Goal: Find specific page/section: Find specific page/section

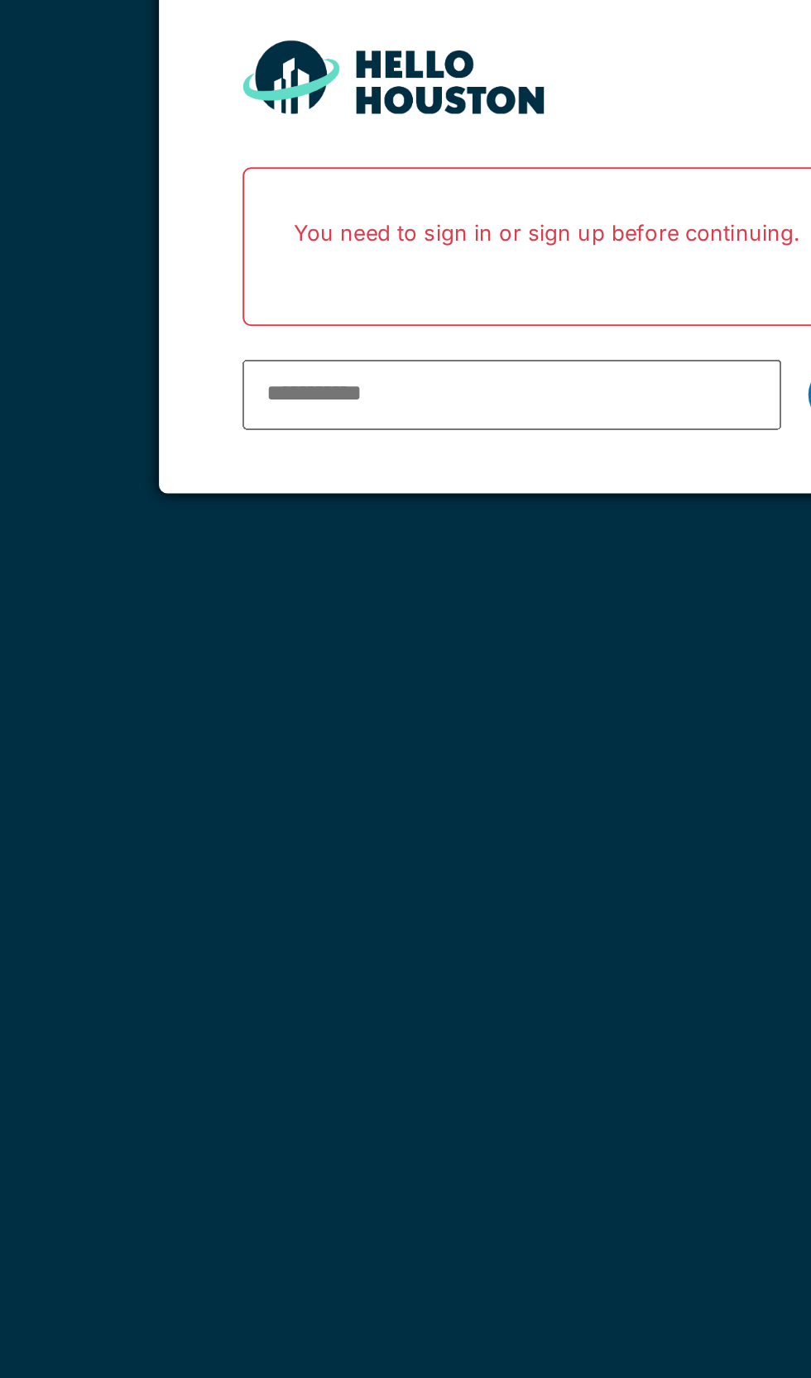
click at [350, 331] on input "email" at bounding box center [382, 335] width 266 height 35
type input "**********"
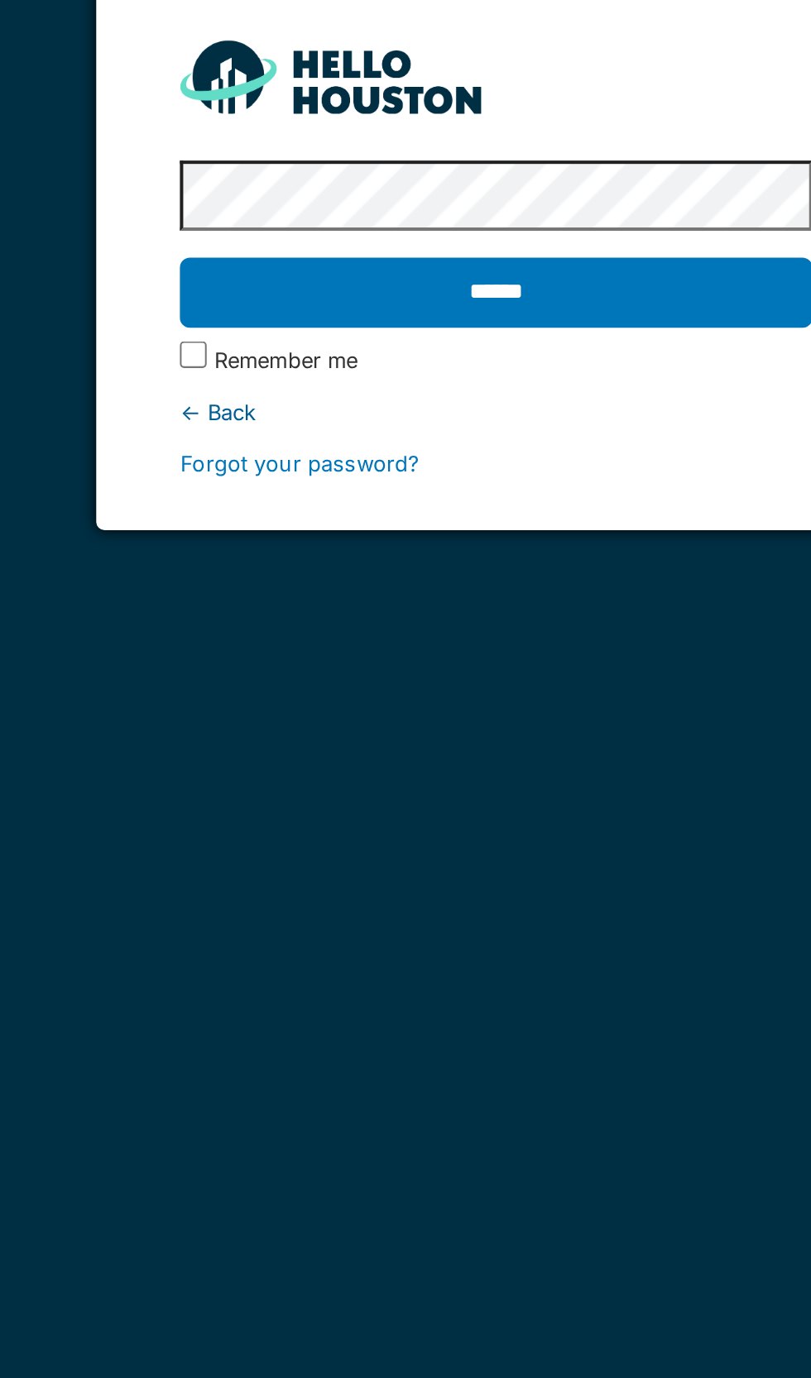
click at [448, 274] on input "******" at bounding box center [405, 284] width 312 height 35
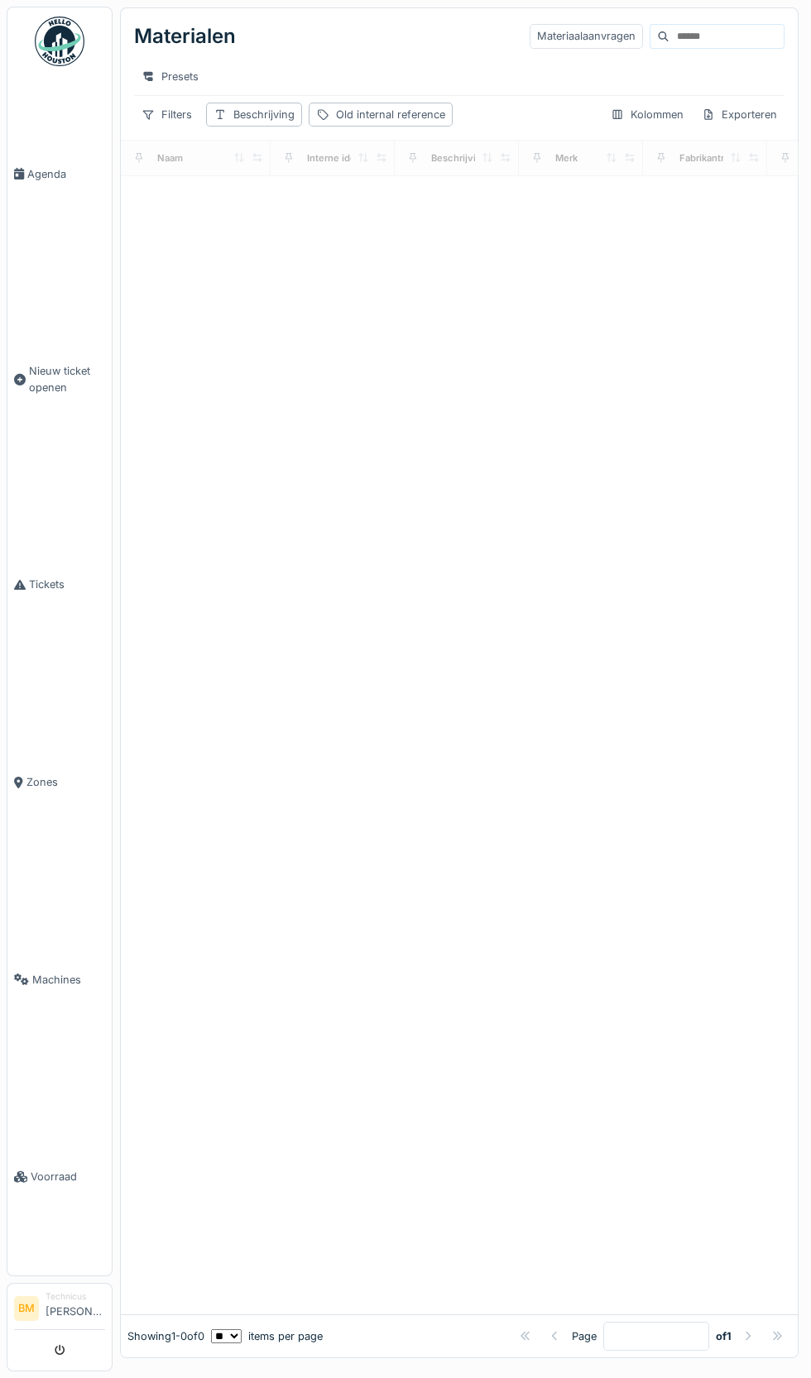
click at [723, 35] on input at bounding box center [726, 36] width 114 height 23
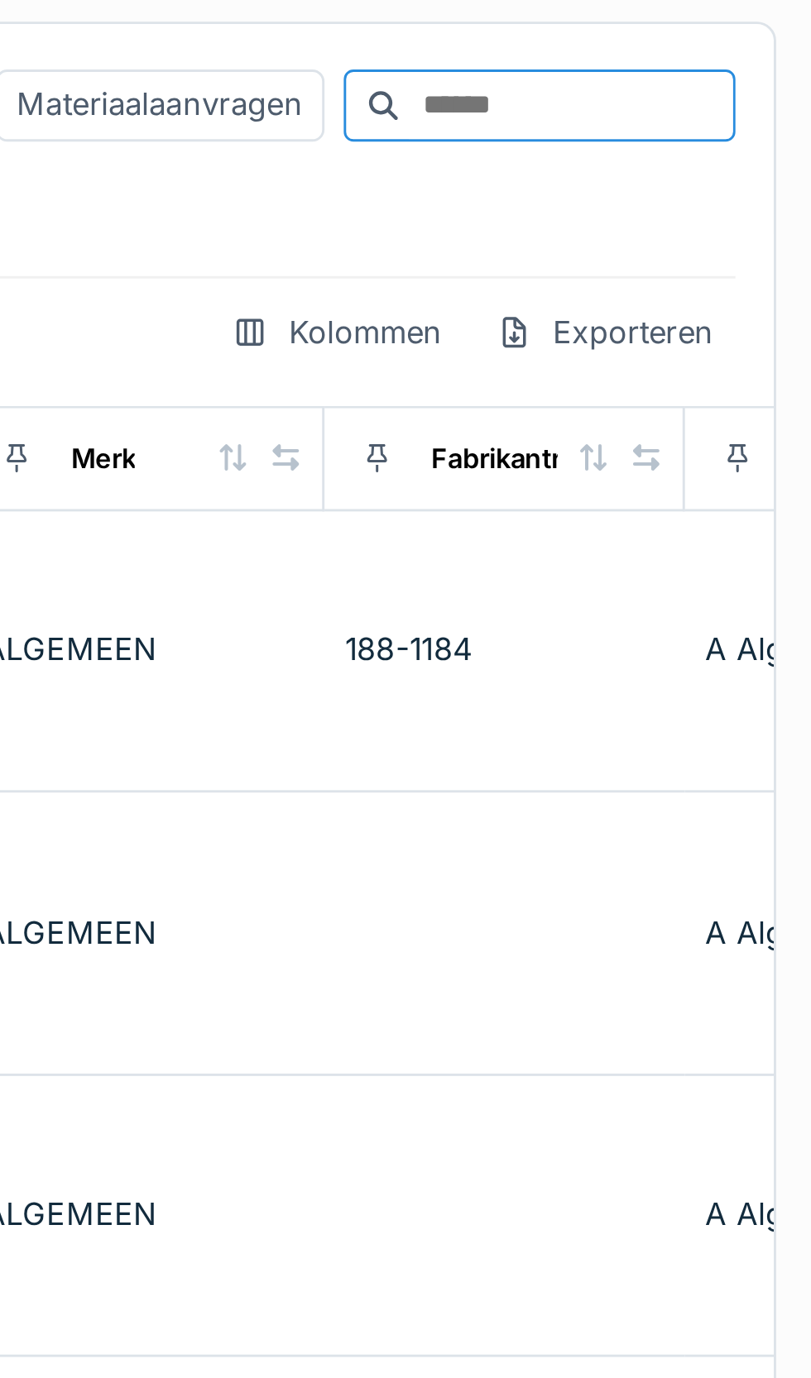
click at [675, 36] on input at bounding box center [726, 36] width 114 height 23
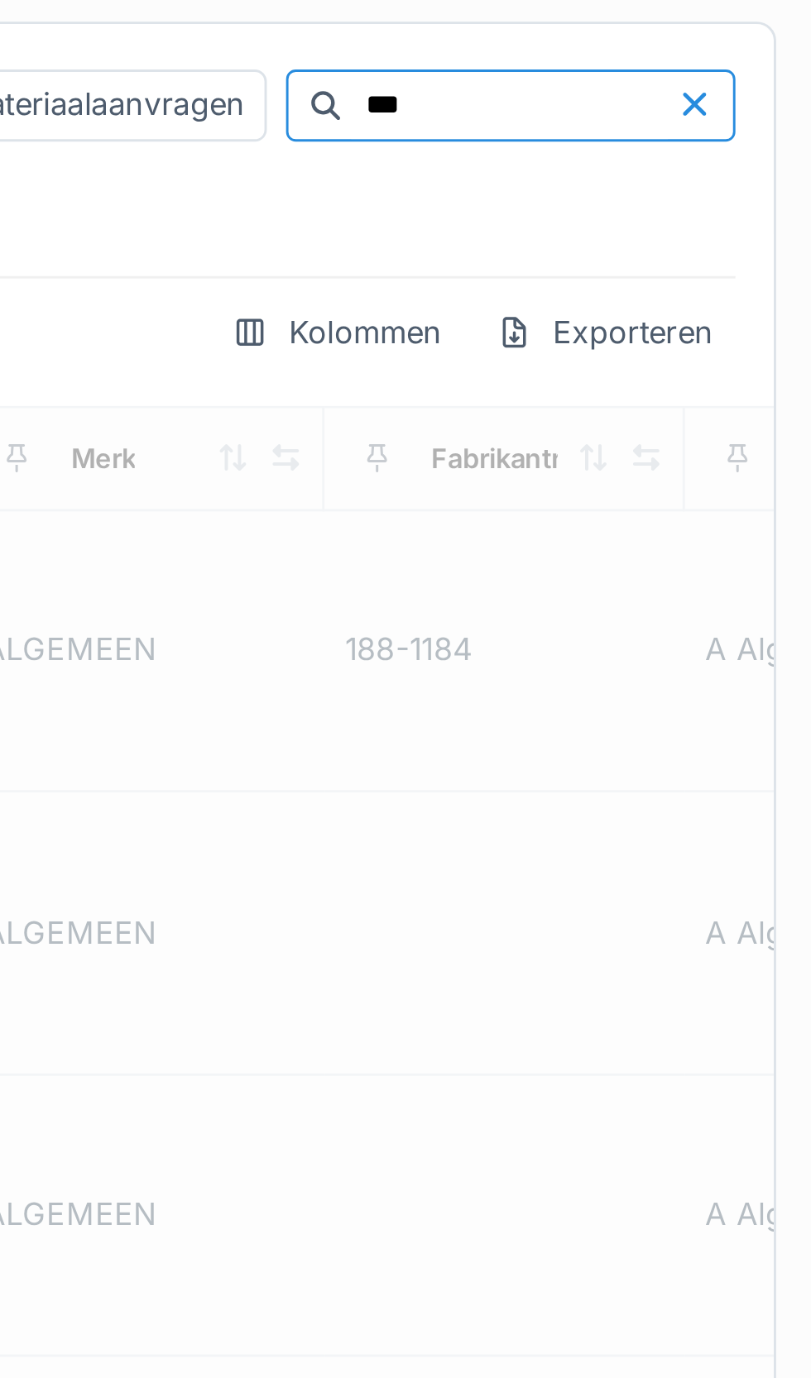
type input "***"
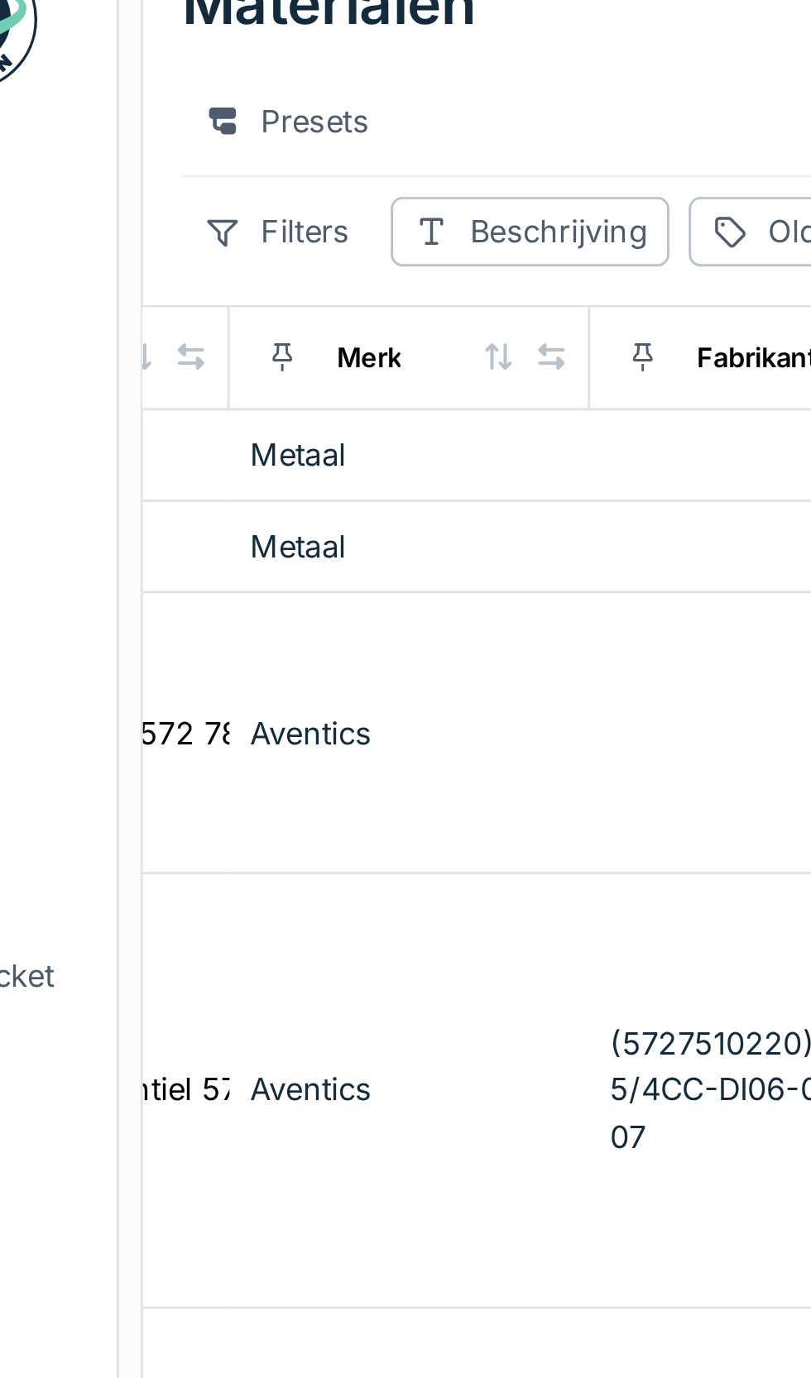
scroll to position [0, 466]
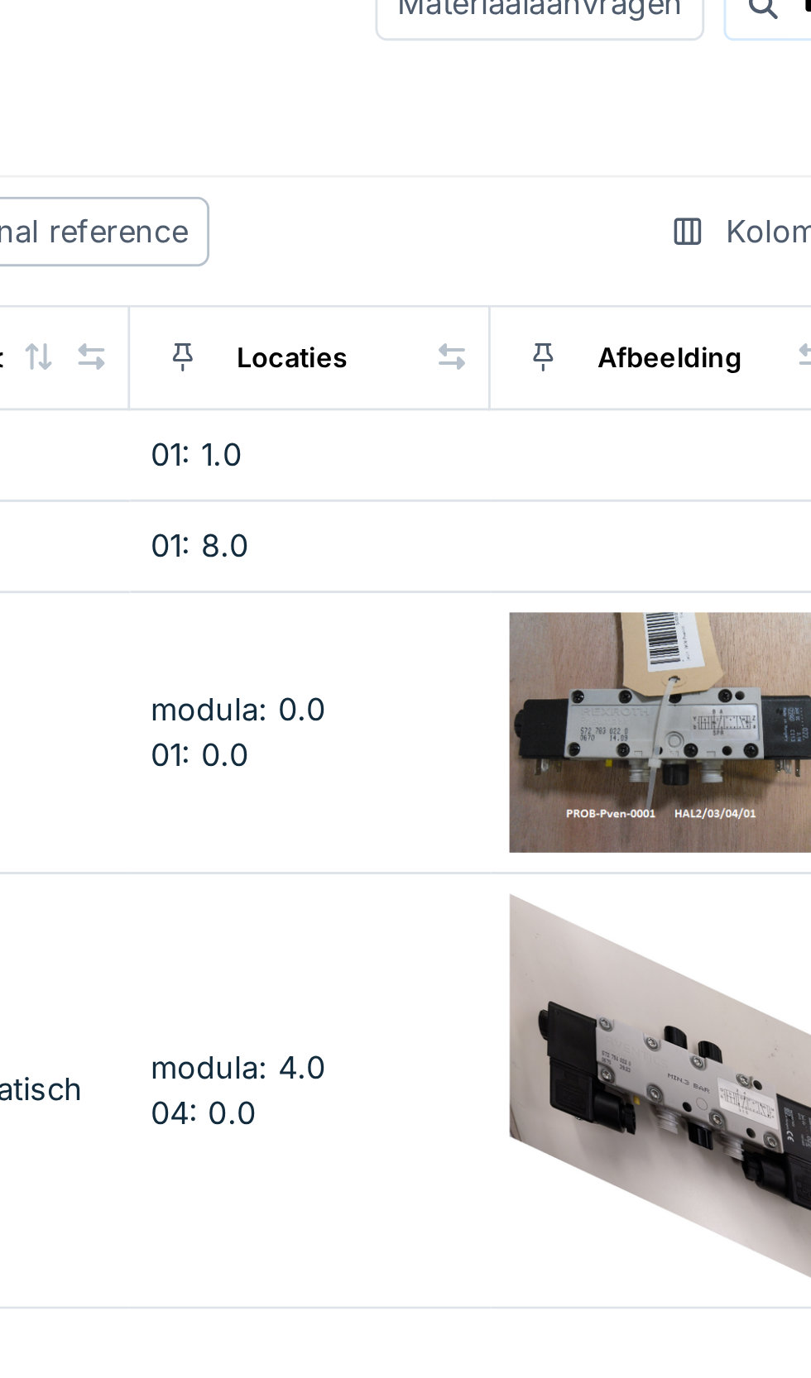
click at [599, 287] on img at bounding box center [611, 288] width 111 height 84
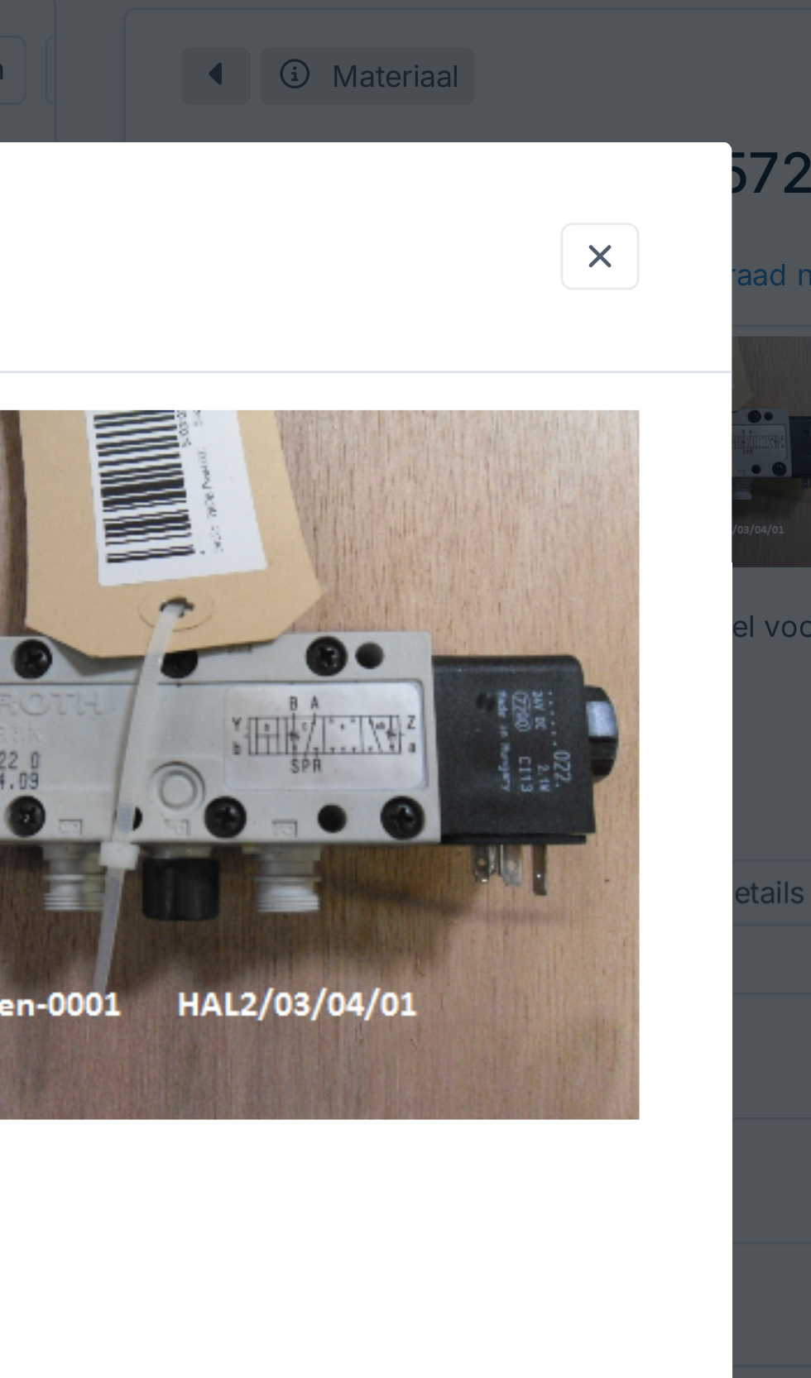
click at [569, 99] on div at bounding box center [561, 103] width 28 height 24
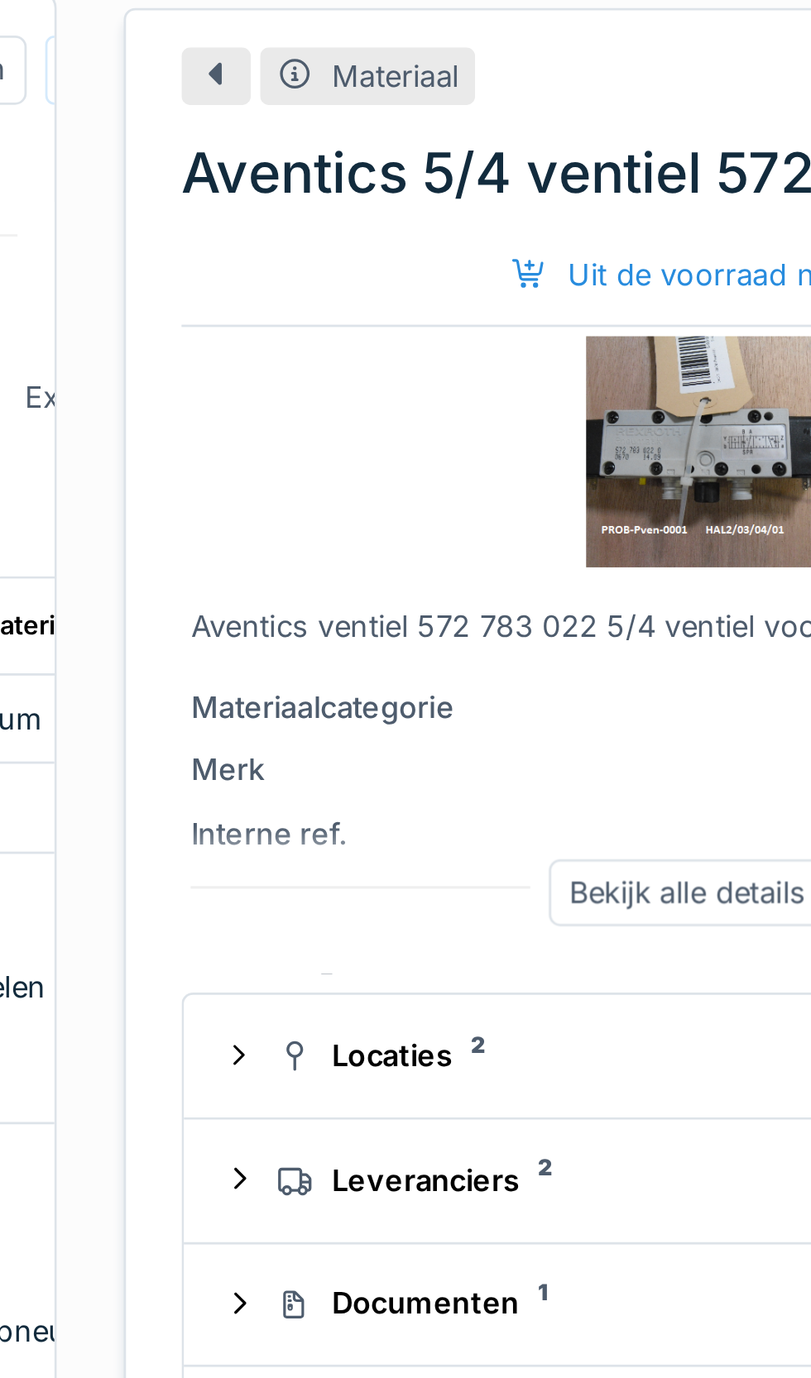
click at [510, 397] on div "Locaties 2" at bounding box center [604, 389] width 318 height 16
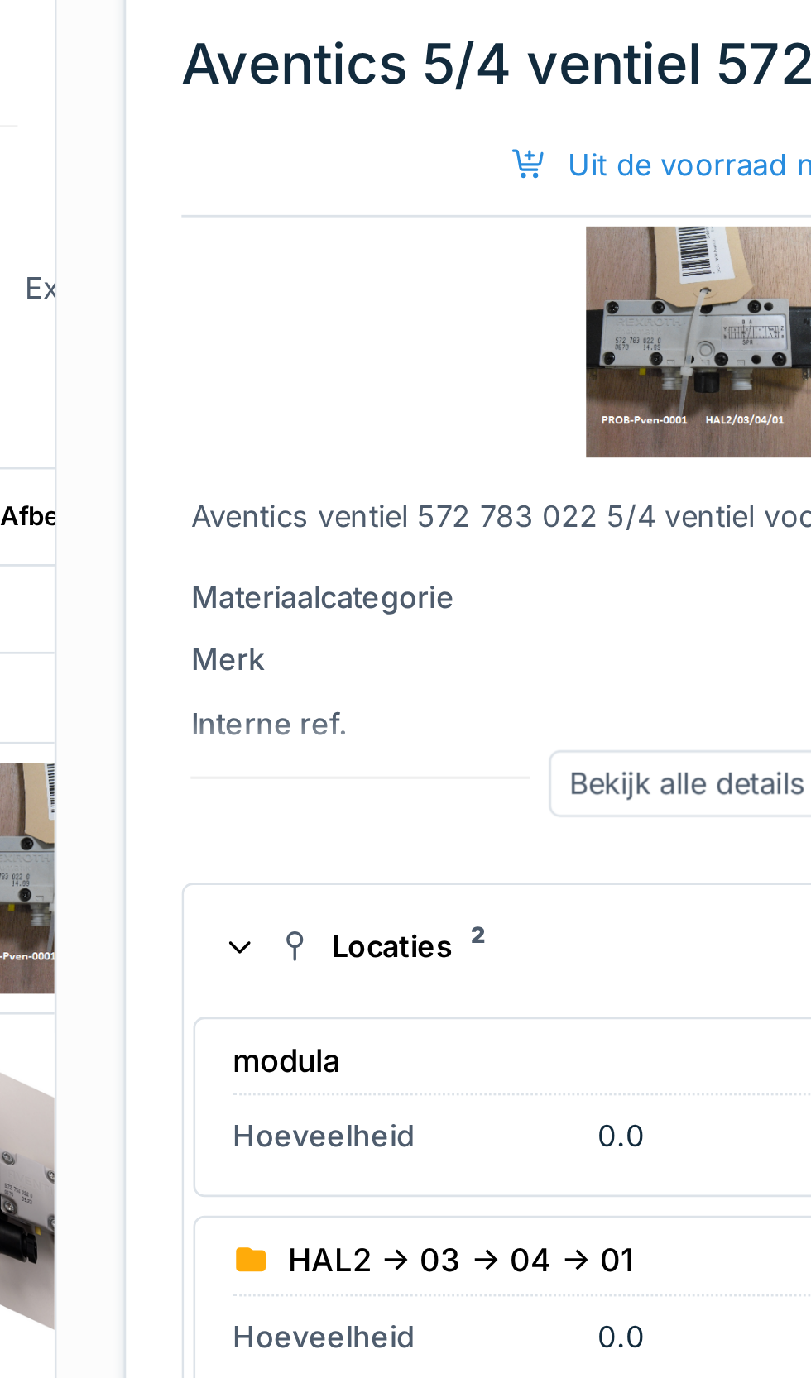
scroll to position [0, 709]
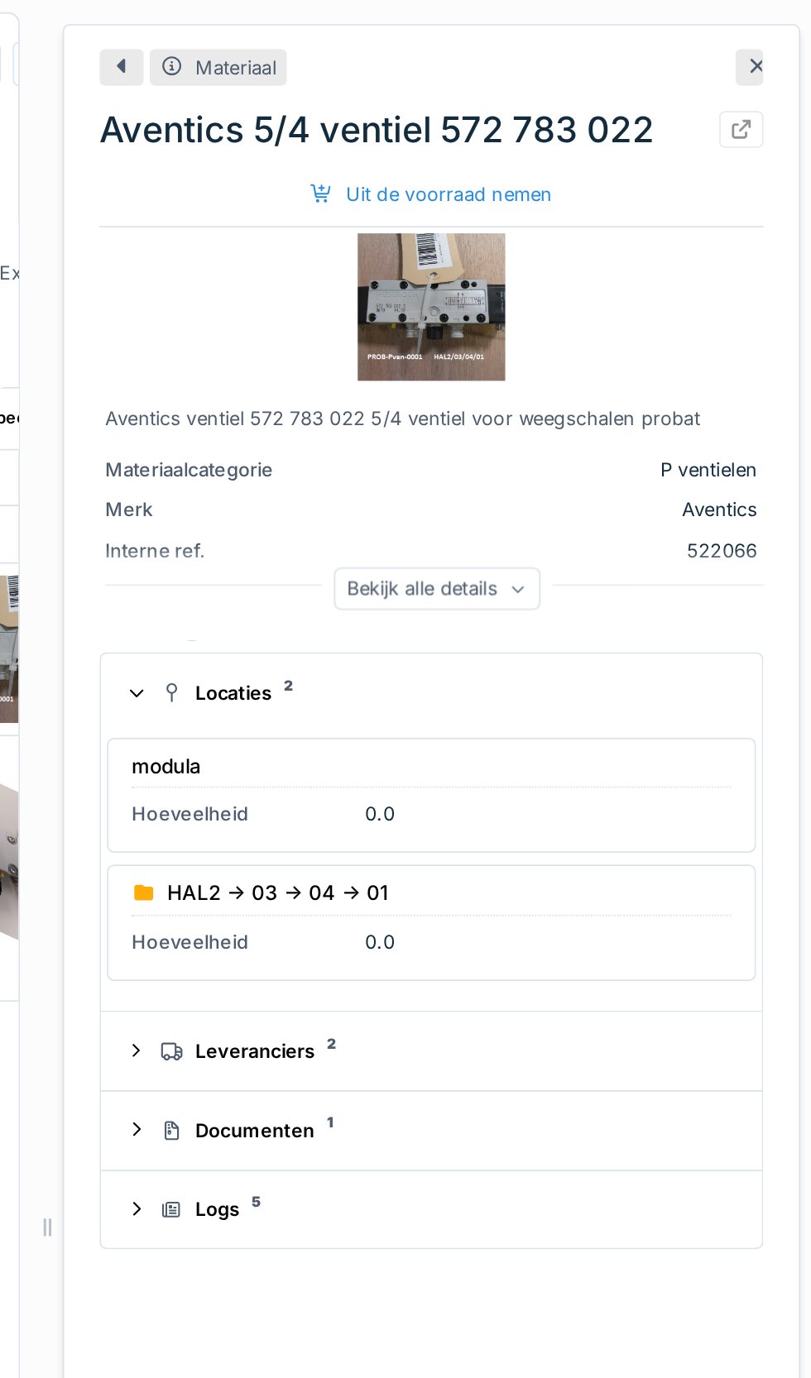
click at [779, 38] on icon at bounding box center [780, 38] width 8 height 8
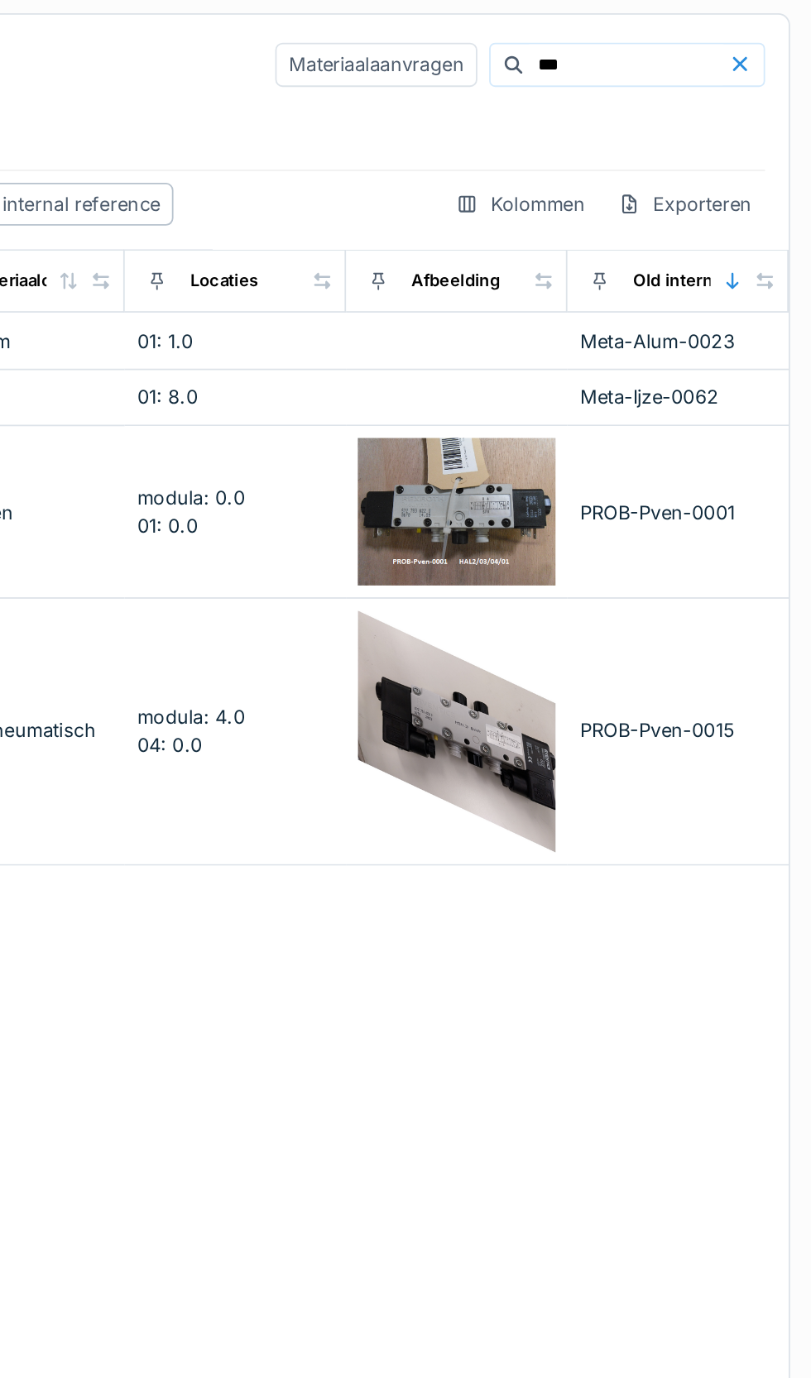
scroll to position [0, 466]
click at [628, 409] on img at bounding box center [611, 410] width 111 height 135
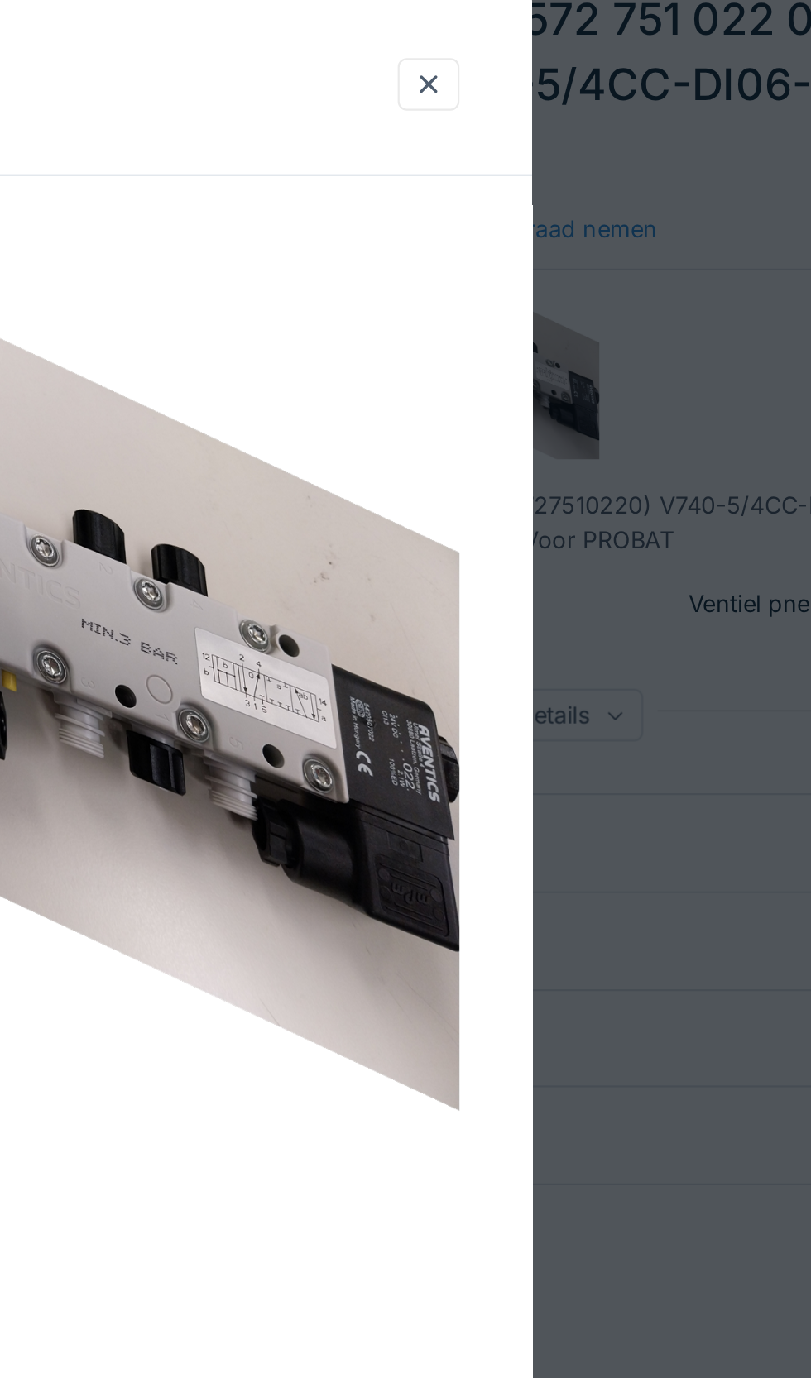
click at [574, 108] on div at bounding box center [561, 103] width 28 height 24
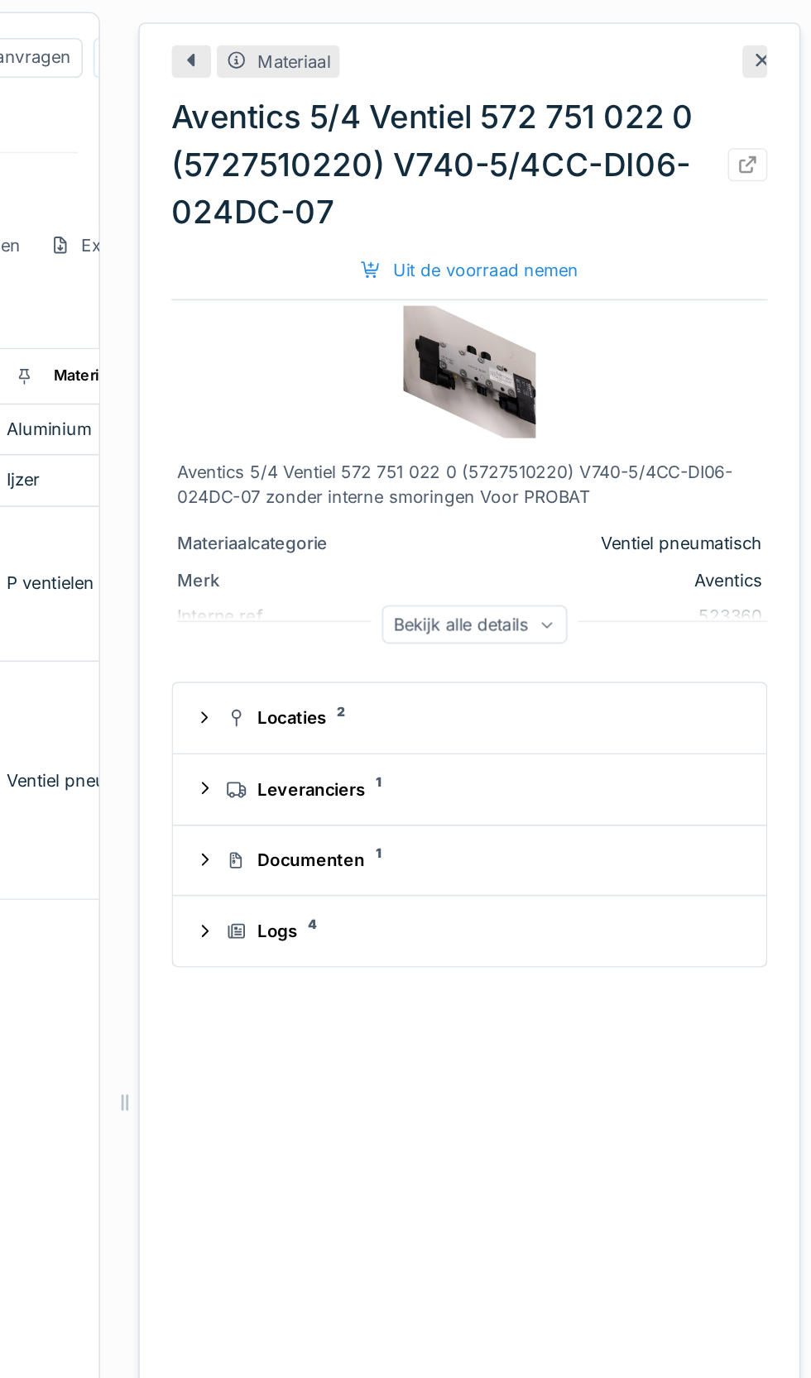
click at [776, 34] on icon at bounding box center [780, 37] width 13 height 11
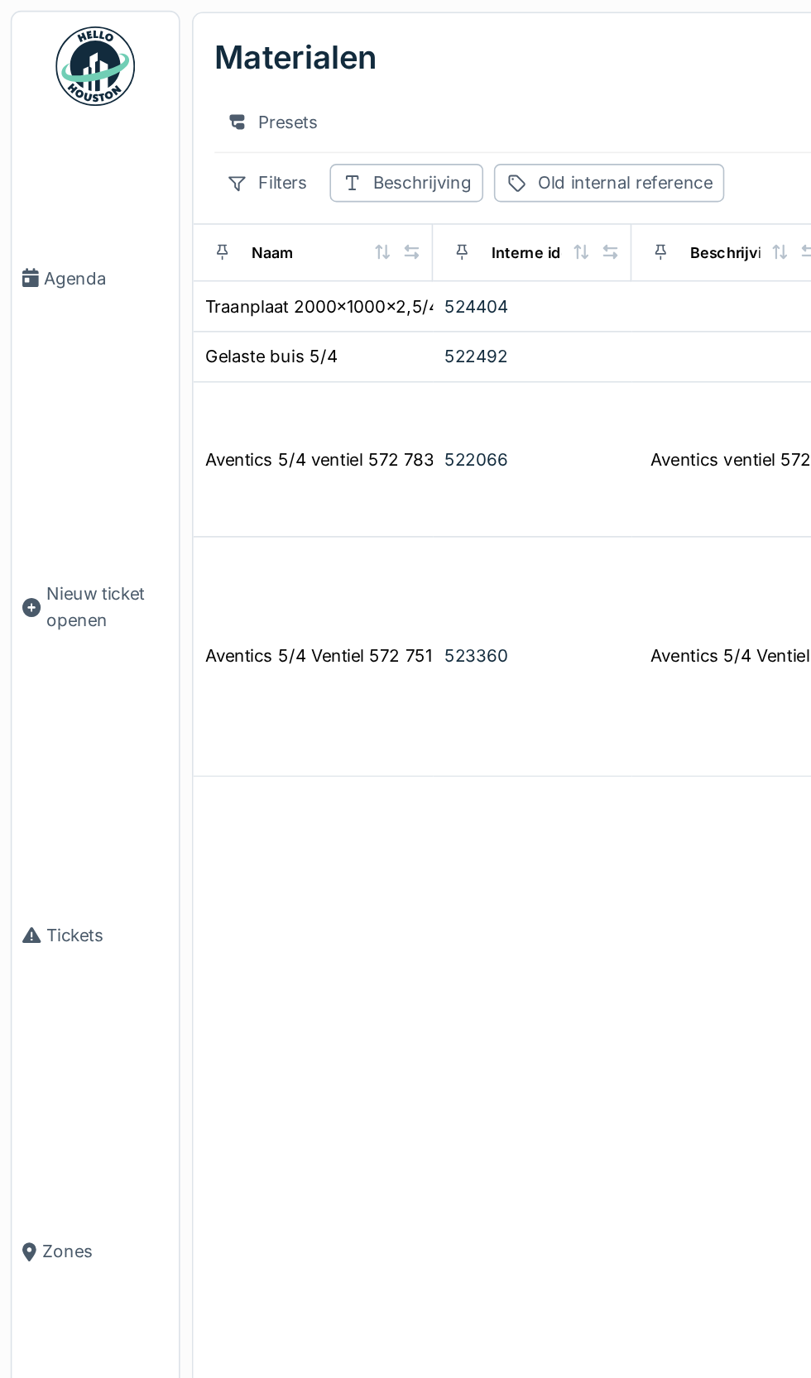
click at [55, 592] on span "Tickets" at bounding box center [67, 585] width 76 height 16
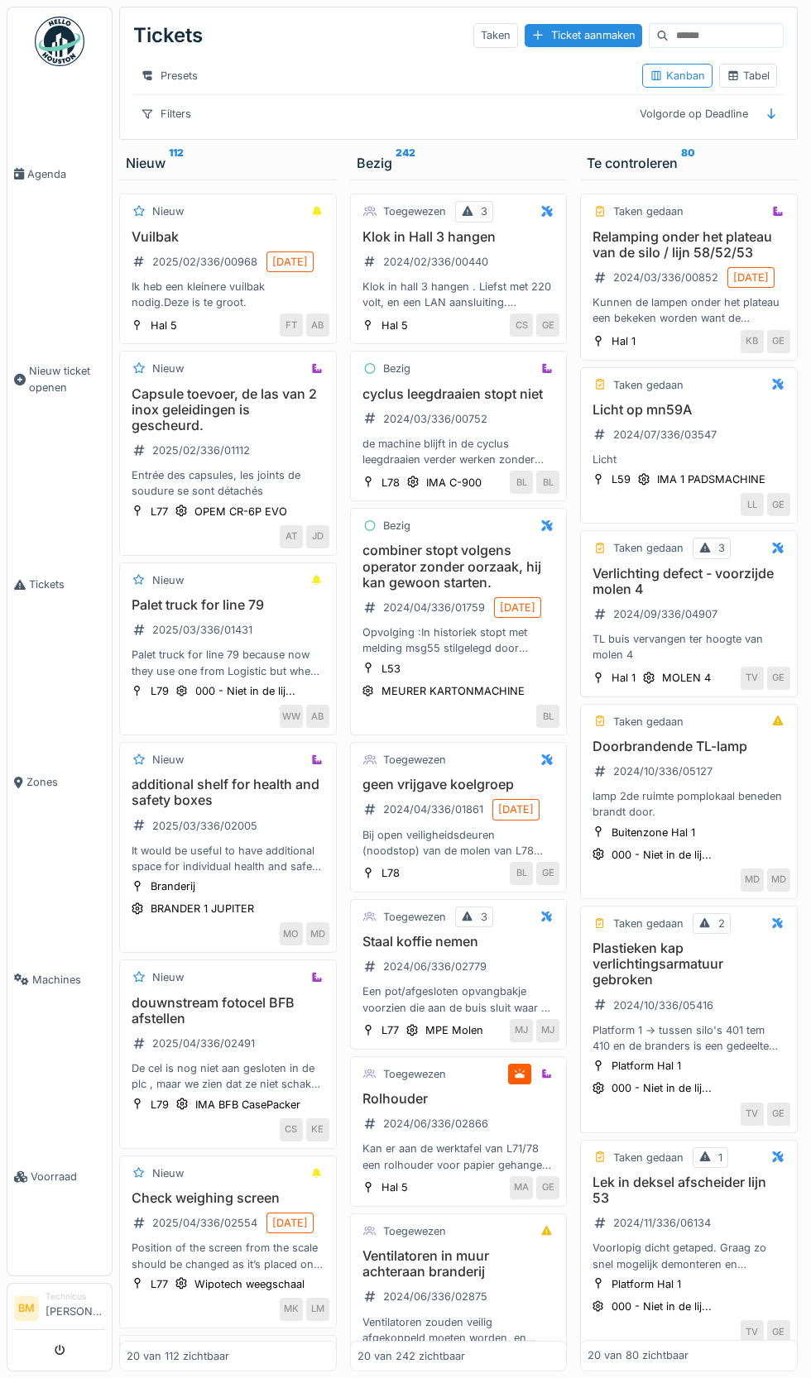
click at [58, 41] on img at bounding box center [60, 42] width 50 height 50
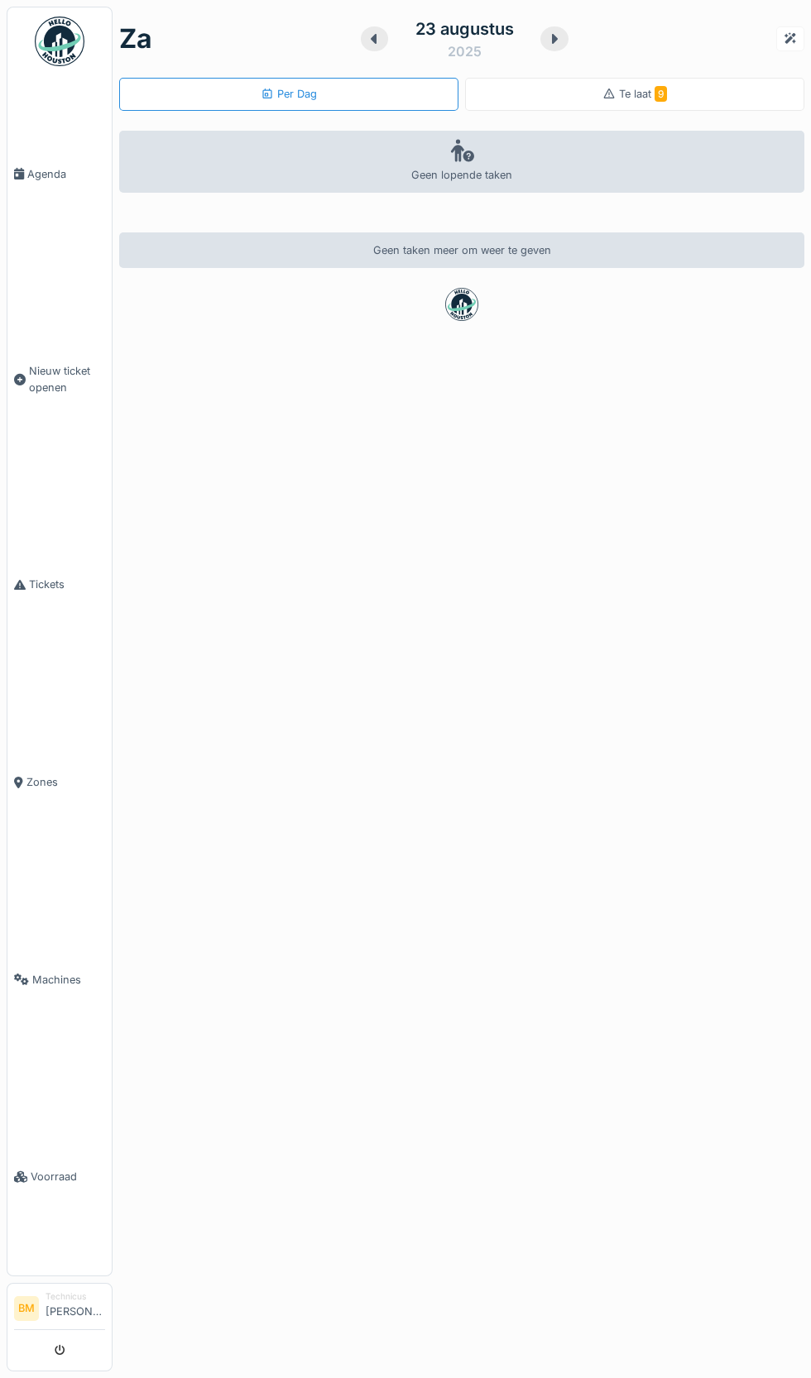
click at [714, 93] on div "Te laat 9" at bounding box center [634, 94] width 339 height 33
